Goal: Find specific page/section: Locate a particular part of the current website

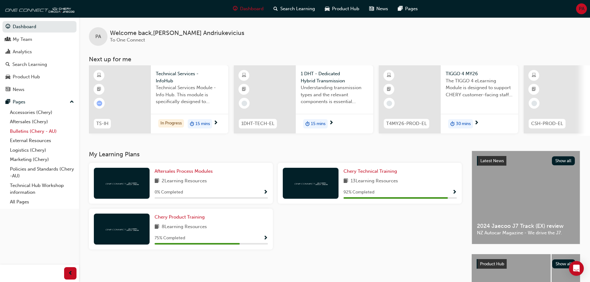
click at [29, 133] on link "Bulletins (Chery - AU)" at bounding box center [41, 132] width 69 height 10
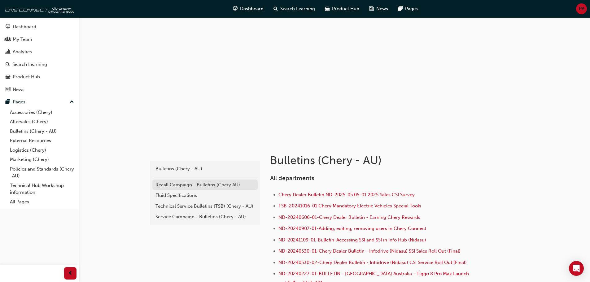
click at [185, 186] on div "Recall Campaign - Bulletins (Chery AU)" at bounding box center [205, 185] width 99 height 7
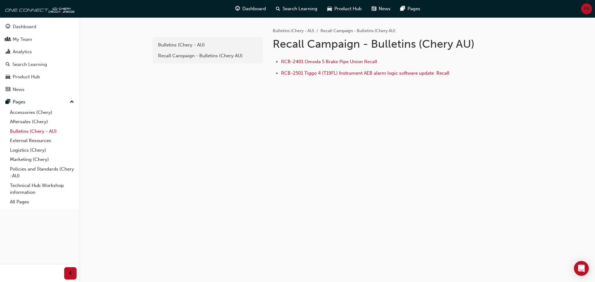
click at [31, 132] on link "Bulletins (Chery - AU)" at bounding box center [41, 132] width 69 height 10
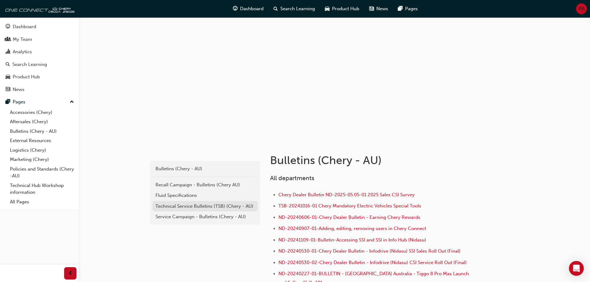
click at [178, 205] on div "Technical Service Bulletins (TSB) (Chery - AU)" at bounding box center [205, 206] width 99 height 7
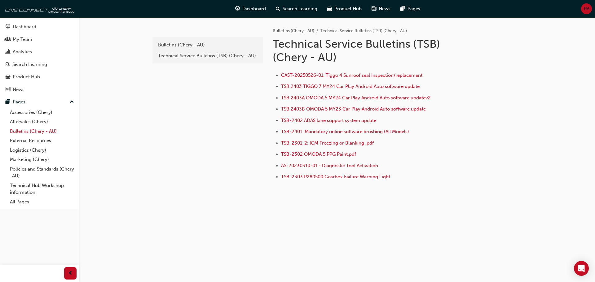
click at [25, 132] on link "Bulletins (Chery - AU)" at bounding box center [41, 132] width 69 height 10
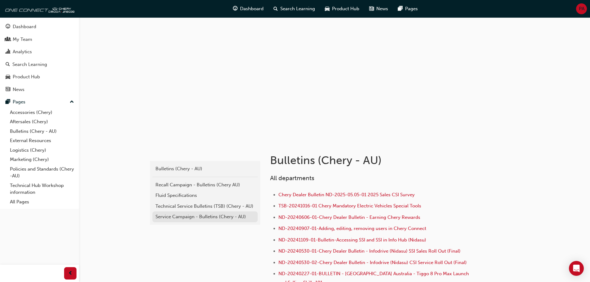
click at [188, 216] on div "Service Campaign - Bulletins (Chery - AU)" at bounding box center [205, 216] width 99 height 7
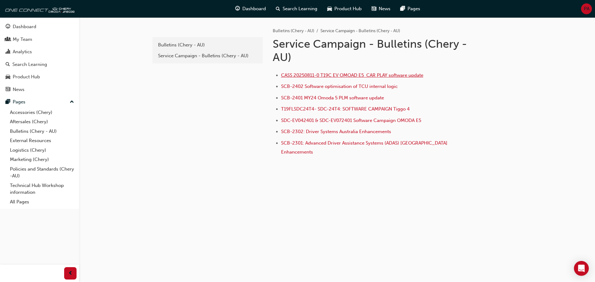
click at [325, 74] on span "CASS 20250811-0 T19C EV OMOAD E5 CAR PLAY software update" at bounding box center [352, 75] width 142 height 6
